Goal: Information Seeking & Learning: Learn about a topic

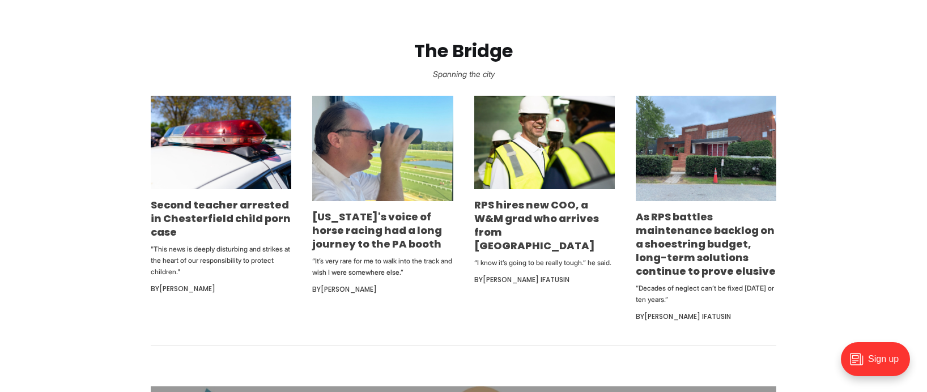
scroll to position [793, 0]
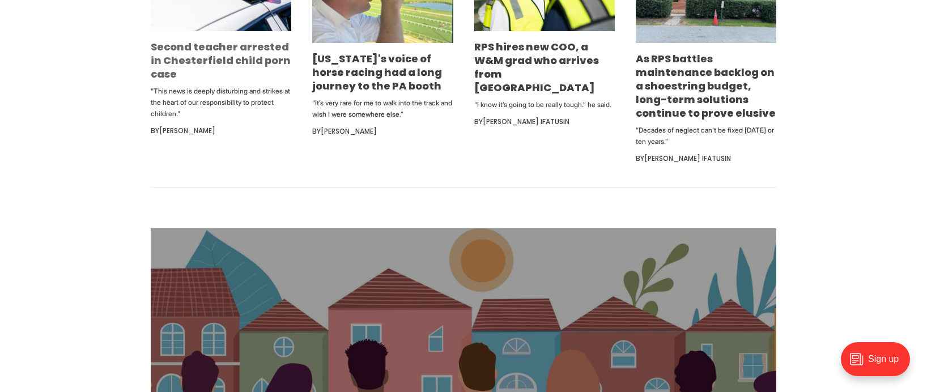
click at [228, 63] on link "Second teacher arrested in Chesterfield child porn case" at bounding box center [221, 60] width 140 height 41
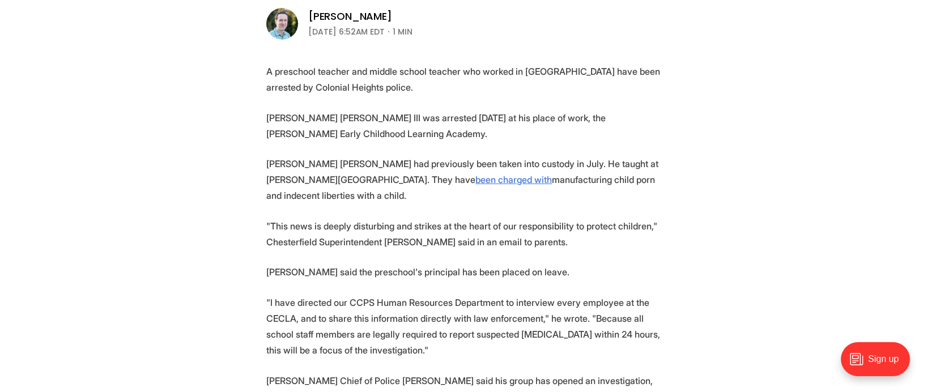
scroll to position [340, 0]
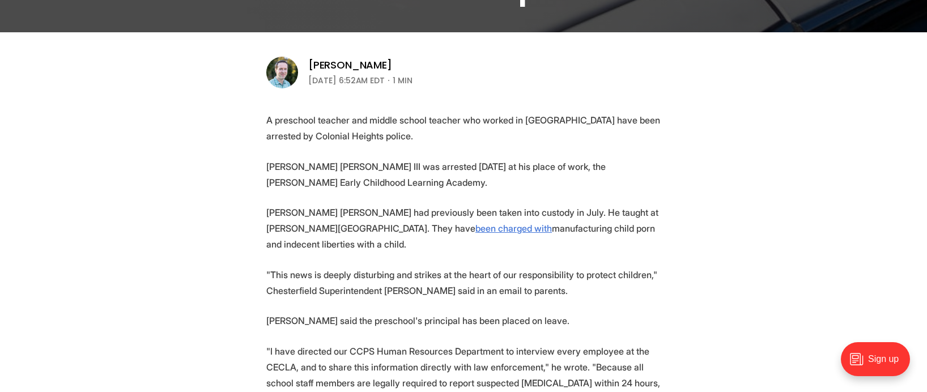
drag, startPoint x: 310, startPoint y: 117, endPoint x: 494, endPoint y: 139, distance: 184.9
click at [494, 139] on p "A preschool teacher and middle school teacher who worked in [GEOGRAPHIC_DATA] h…" at bounding box center [463, 128] width 394 height 32
drag, startPoint x: 427, startPoint y: 139, endPoint x: 316, endPoint y: 125, distance: 111.9
click at [316, 125] on p "A preschool teacher and middle school teacher who worked in Chesterfield Public…" at bounding box center [463, 128] width 394 height 32
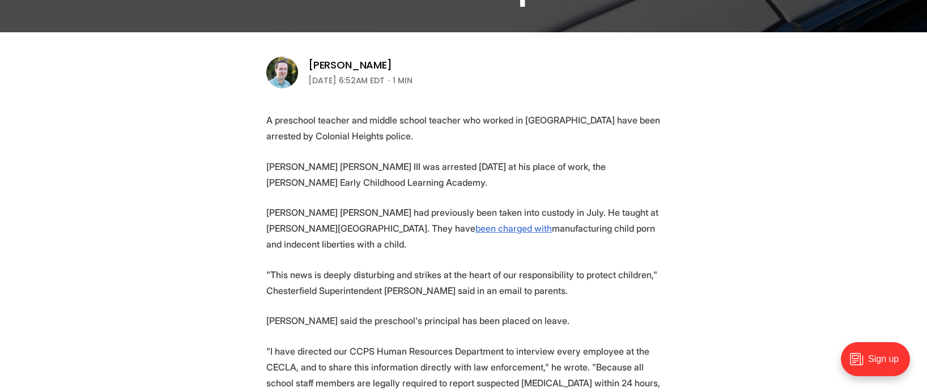
click at [360, 133] on p "A preschool teacher and middle school teacher who worked in Chesterfield Public…" at bounding box center [463, 128] width 394 height 32
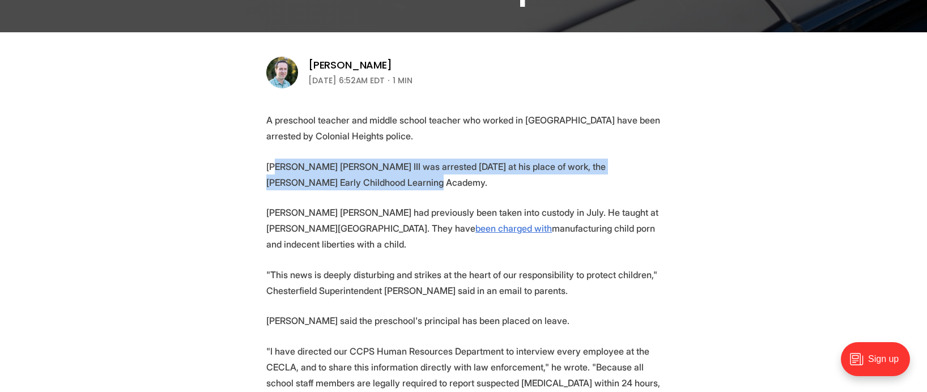
drag, startPoint x: 348, startPoint y: 172, endPoint x: 372, endPoint y: 189, distance: 28.9
click at [372, 189] on p "Richard Franklin Troshak III was arrested Friday at his place of work, the Ches…" at bounding box center [463, 175] width 394 height 32
drag, startPoint x: 379, startPoint y: 181, endPoint x: 390, endPoint y: 164, distance: 20.9
click at [390, 164] on p "Richard Franklin Troshak III was arrested Friday at his place of work, the Ches…" at bounding box center [463, 175] width 394 height 32
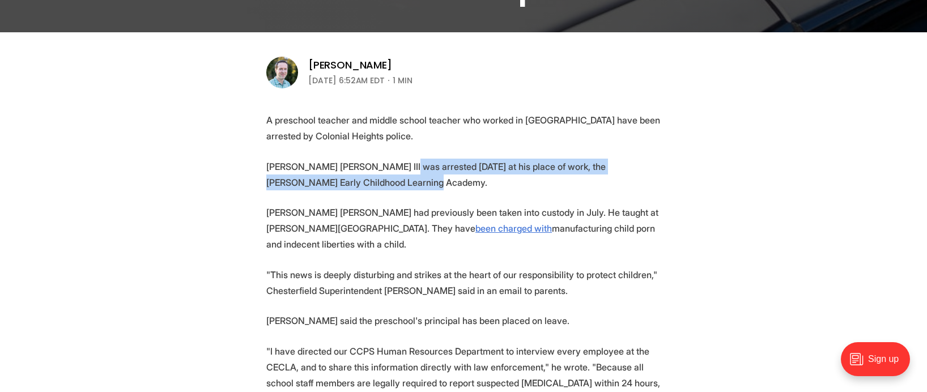
click at [395, 180] on p "Richard Franklin Troshak III was arrested Friday at his place of work, the Ches…" at bounding box center [463, 175] width 394 height 32
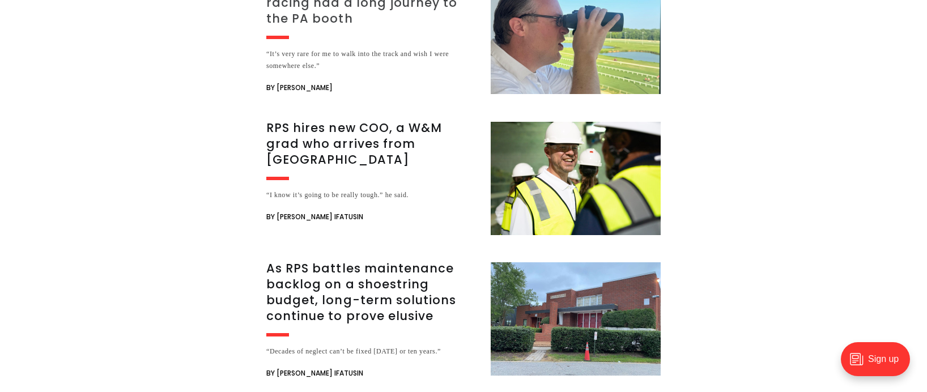
scroll to position [1133, 0]
